Goal: Check status

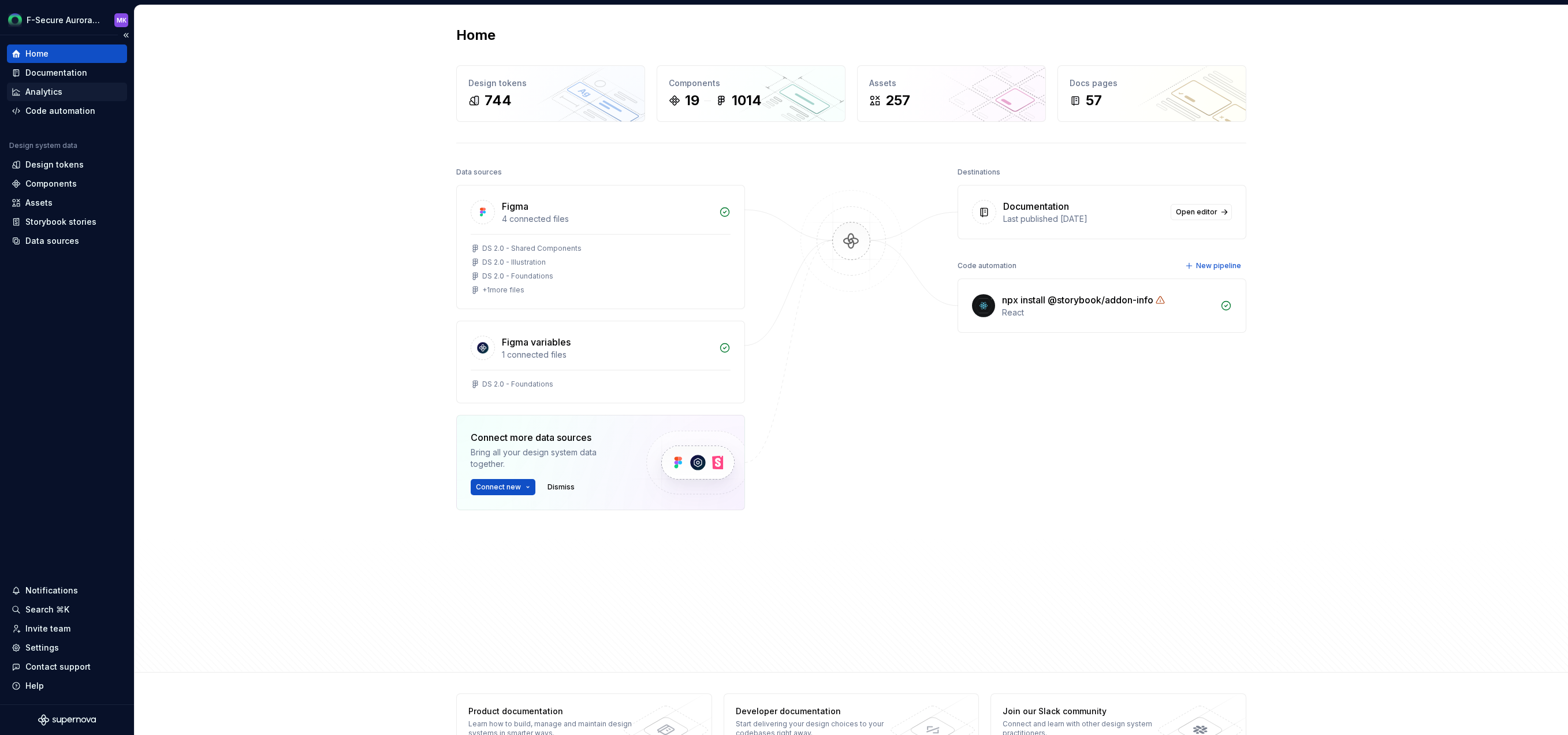
click at [63, 88] on div "Analytics" at bounding box center [67, 91] width 111 height 12
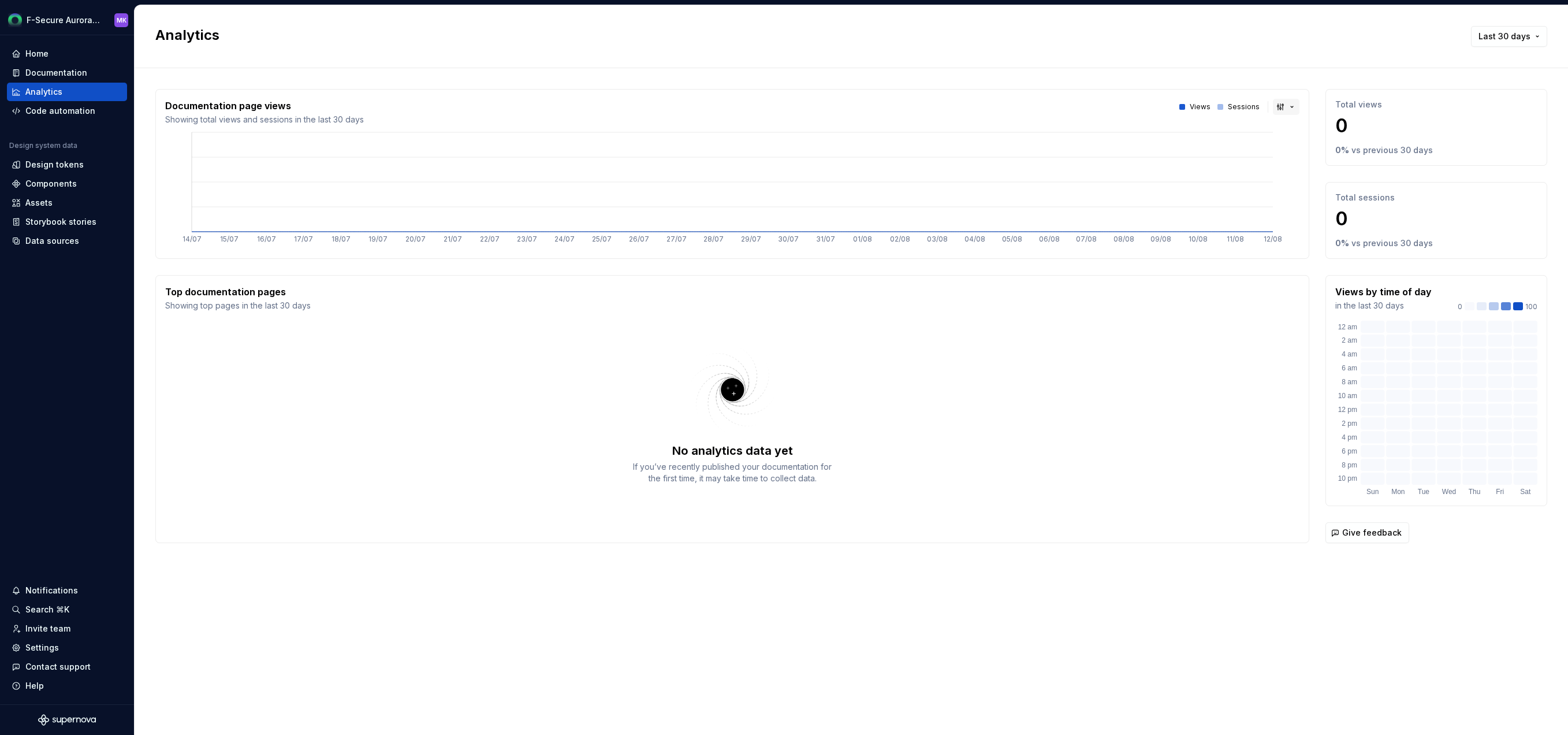
click at [1284, 113] on button "button" at bounding box center [1286, 107] width 27 height 16
click at [1284, 112] on html "F-Secure Aurora Design System MK Home Documentation Analytics Code automation D…" at bounding box center [784, 367] width 1568 height 735
click at [1526, 36] on span "Last 30 days" at bounding box center [1504, 36] width 52 height 12
click at [1486, 136] on div "Last year" at bounding box center [1490, 135] width 98 height 12
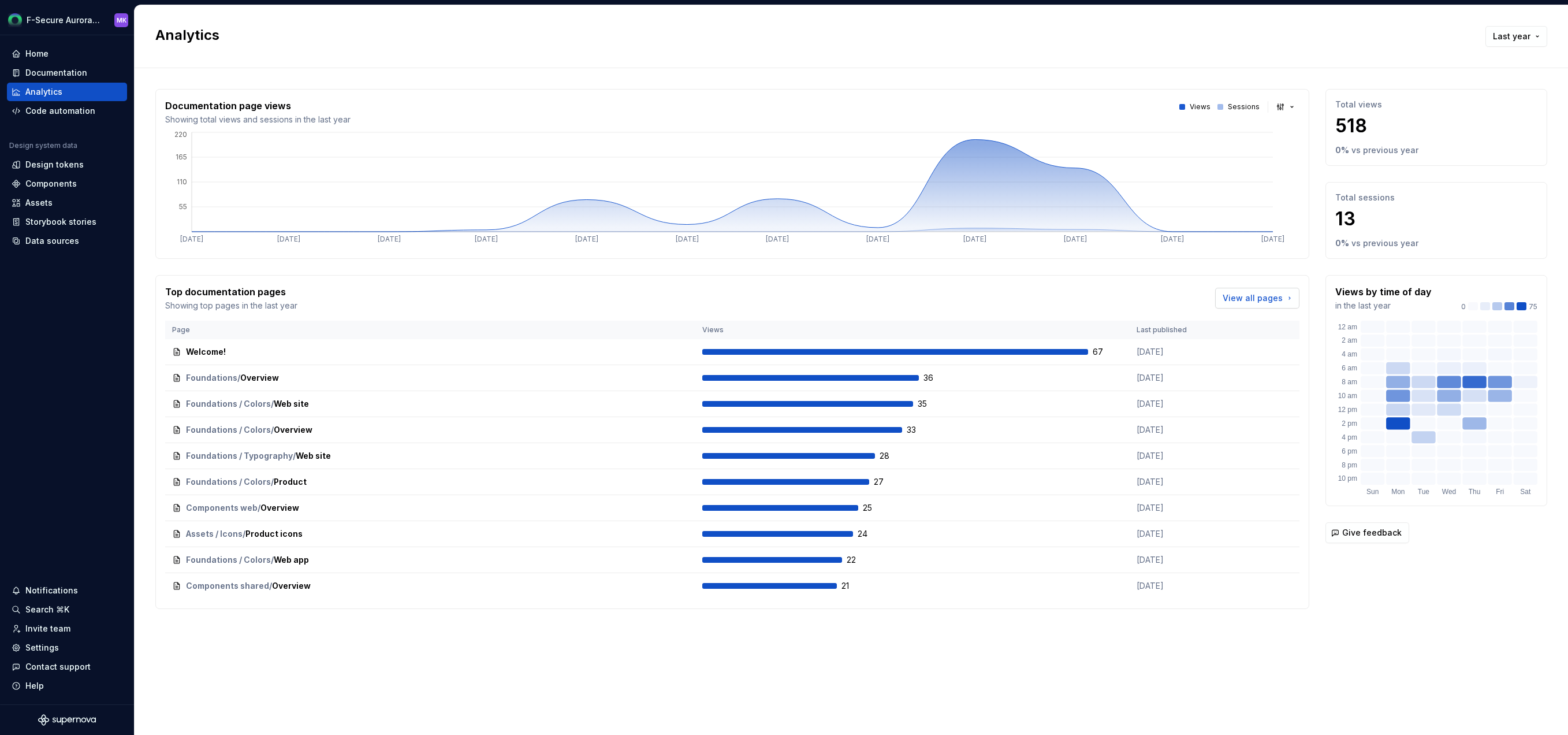
click at [1264, 305] on link "View all pages" at bounding box center [1257, 298] width 85 height 21
